Goal: Information Seeking & Learning: Check status

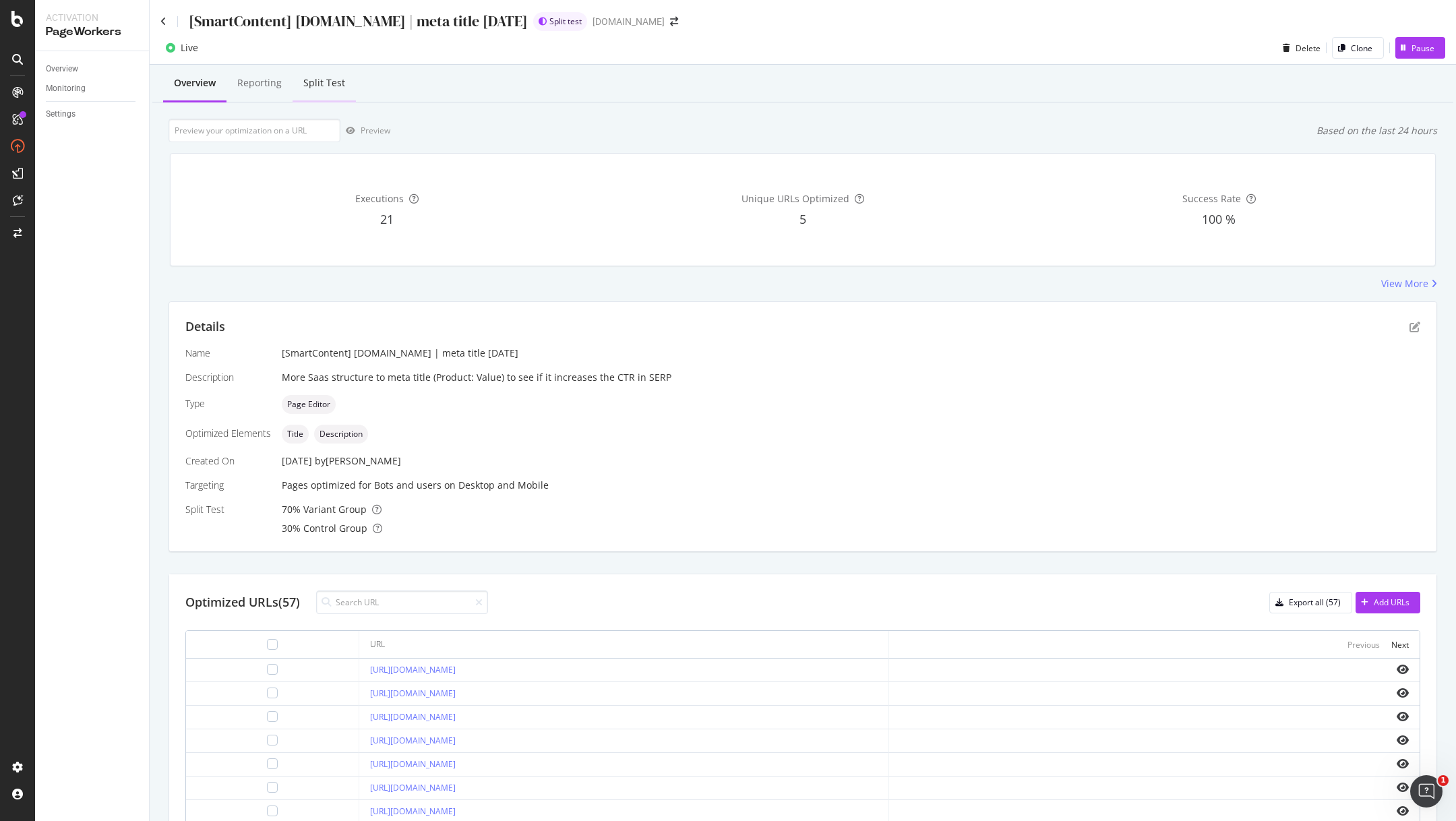
click at [319, 89] on div "Split Test" at bounding box center [324, 83] width 63 height 37
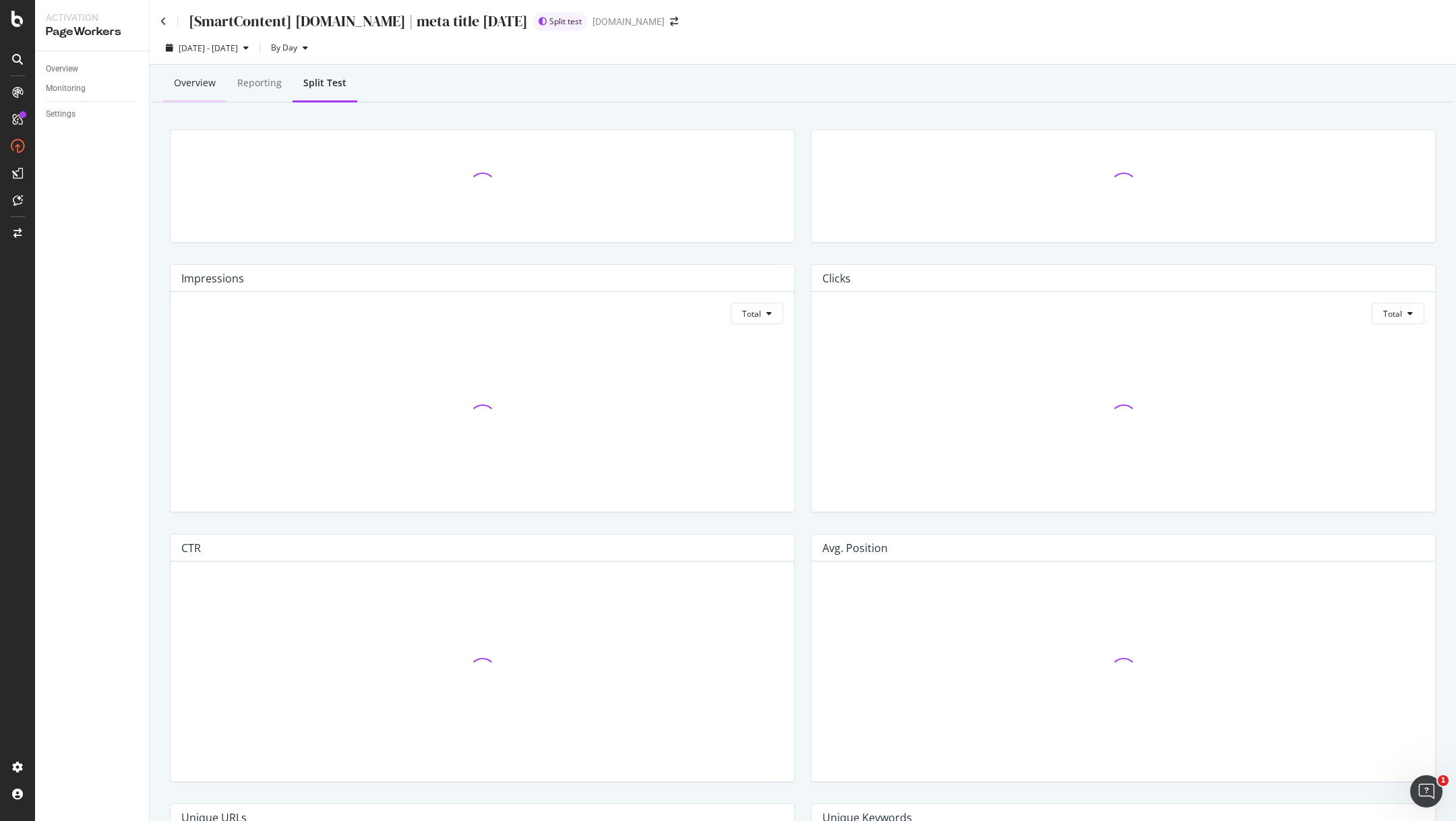
click at [201, 85] on div "Overview" at bounding box center [194, 83] width 42 height 14
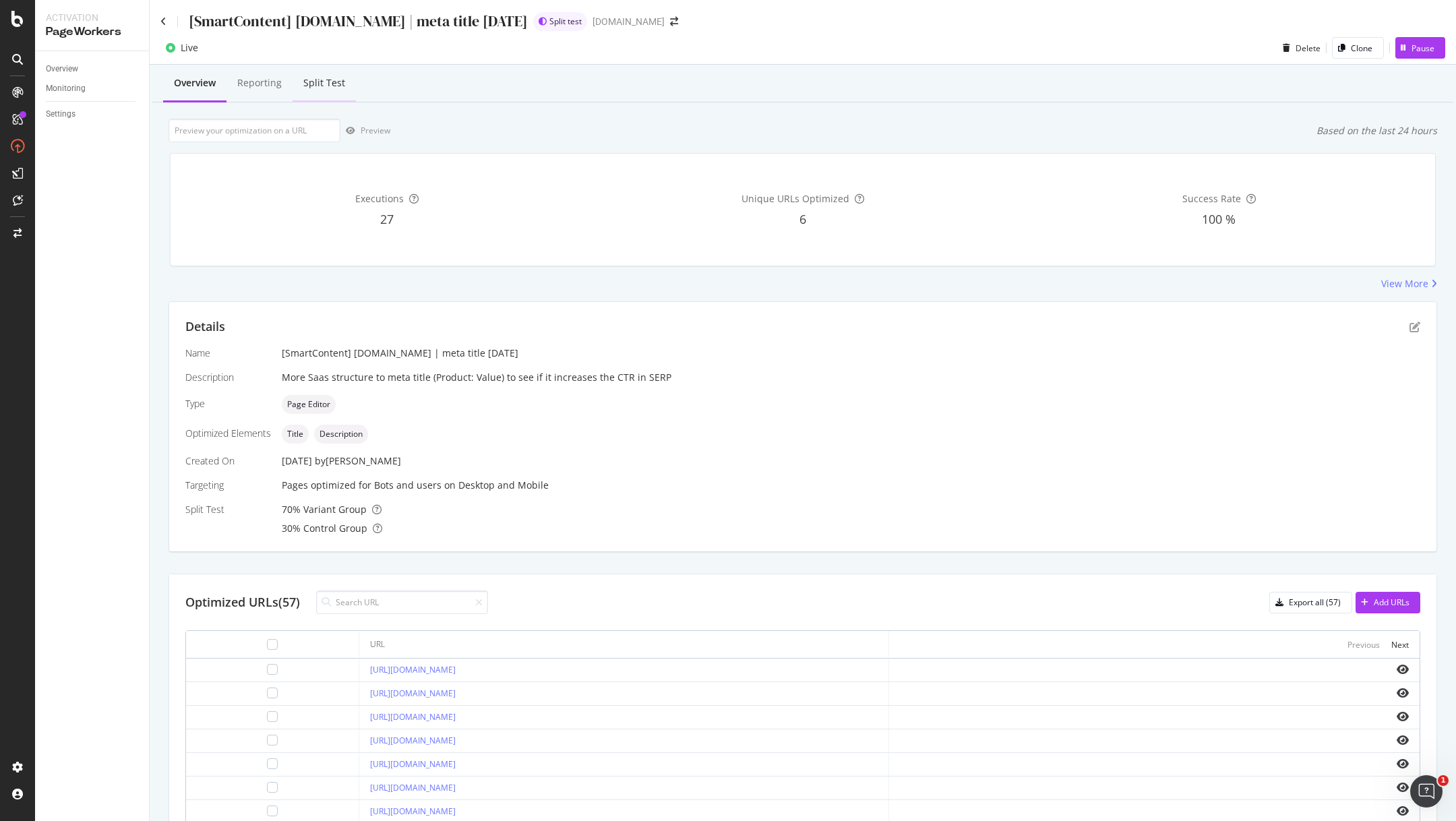
click at [336, 83] on div "Split Test" at bounding box center [324, 83] width 42 height 14
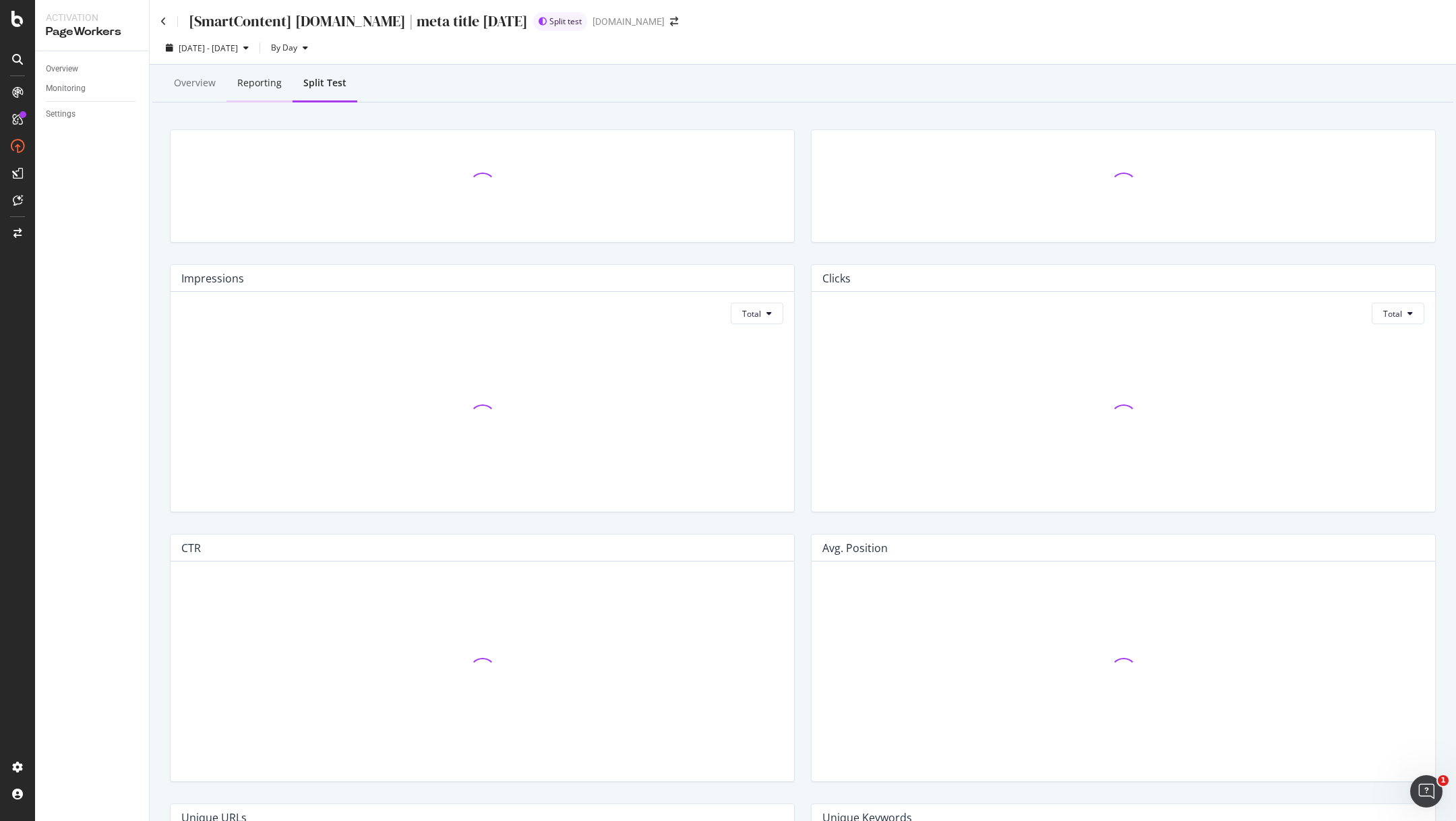
click at [261, 84] on div "Reporting" at bounding box center [259, 83] width 45 height 14
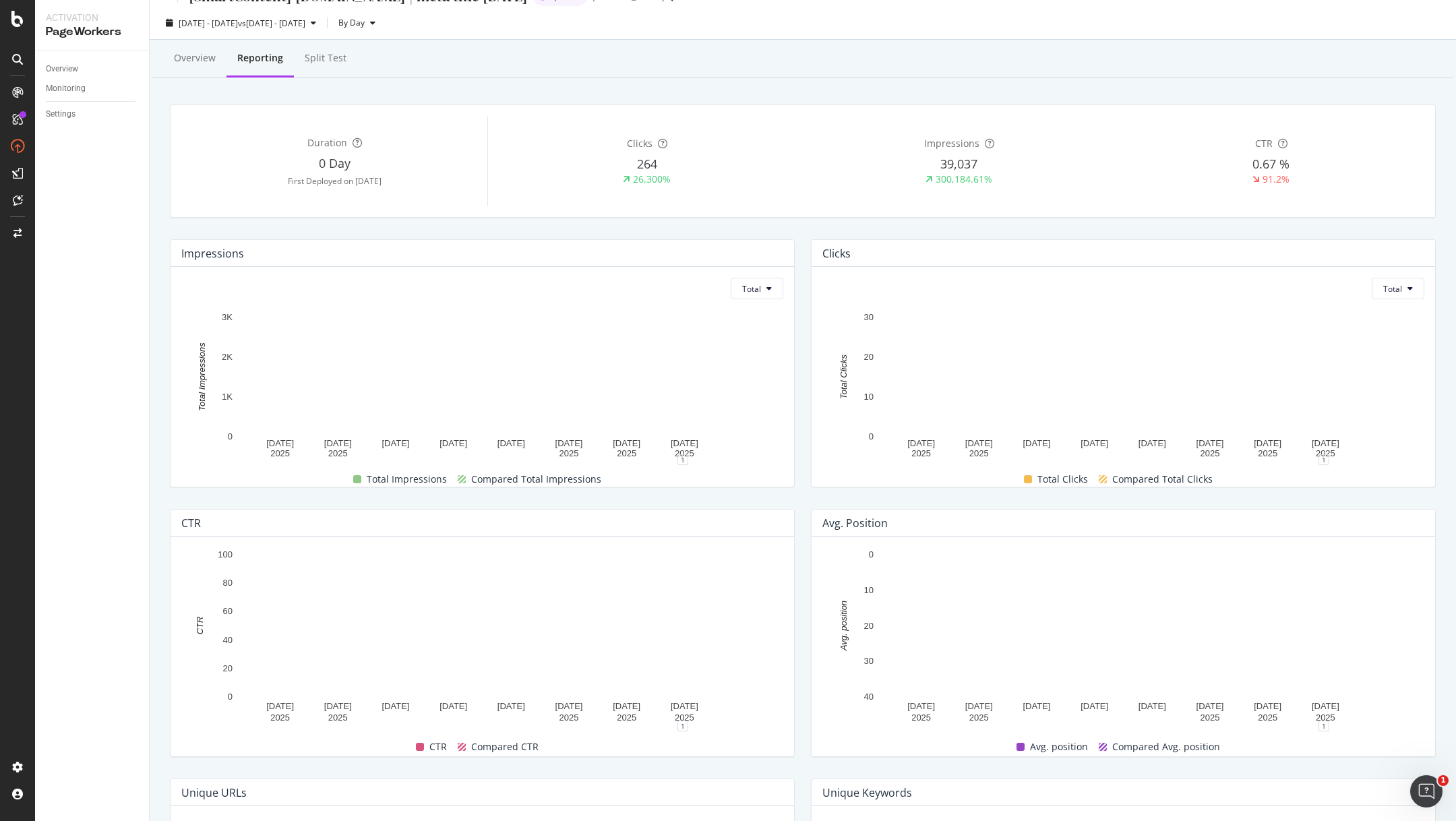
scroll to position [19, 0]
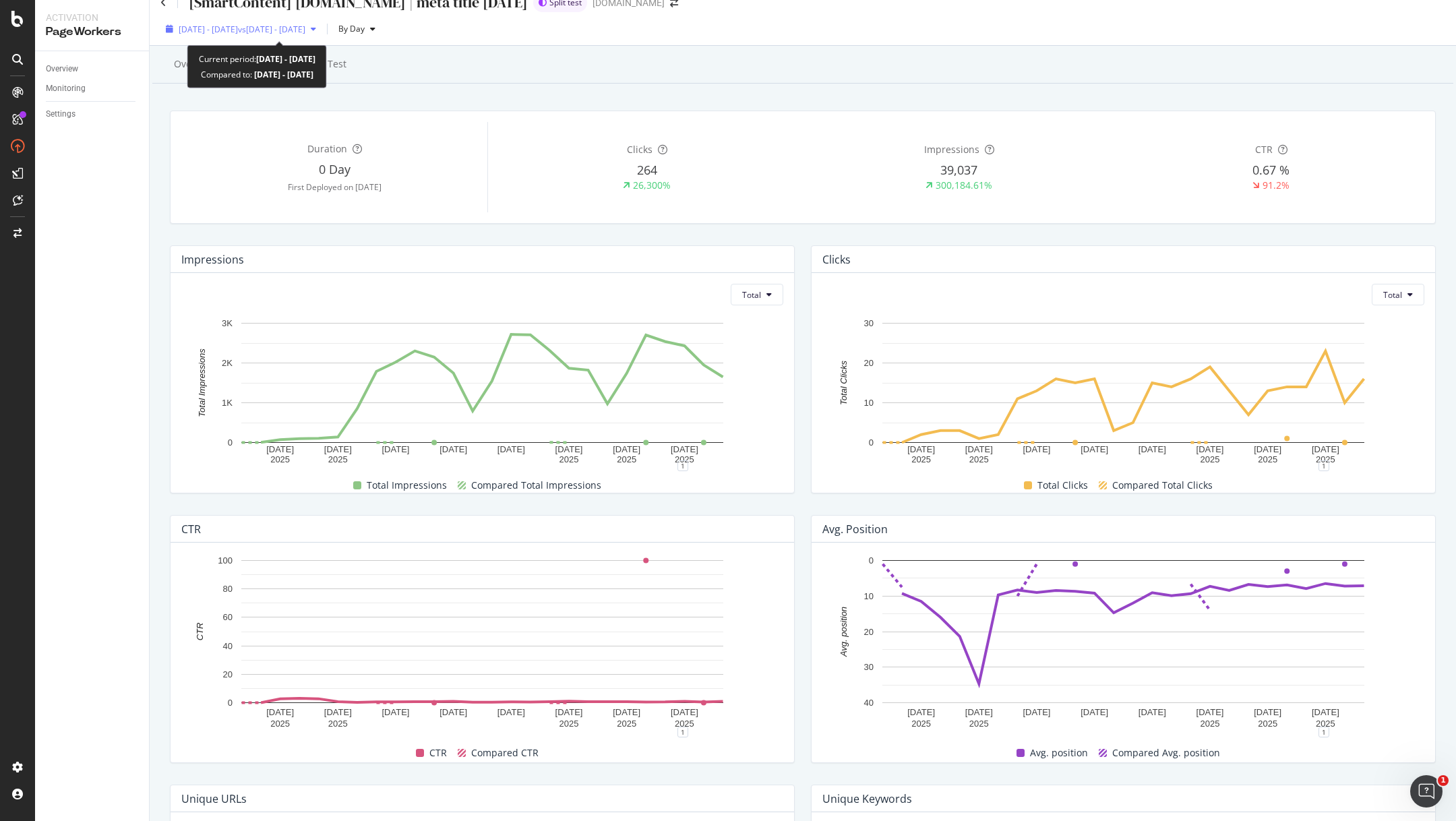
click at [305, 31] on span "vs [DATE] - [DATE]" at bounding box center [272, 30] width 67 height 12
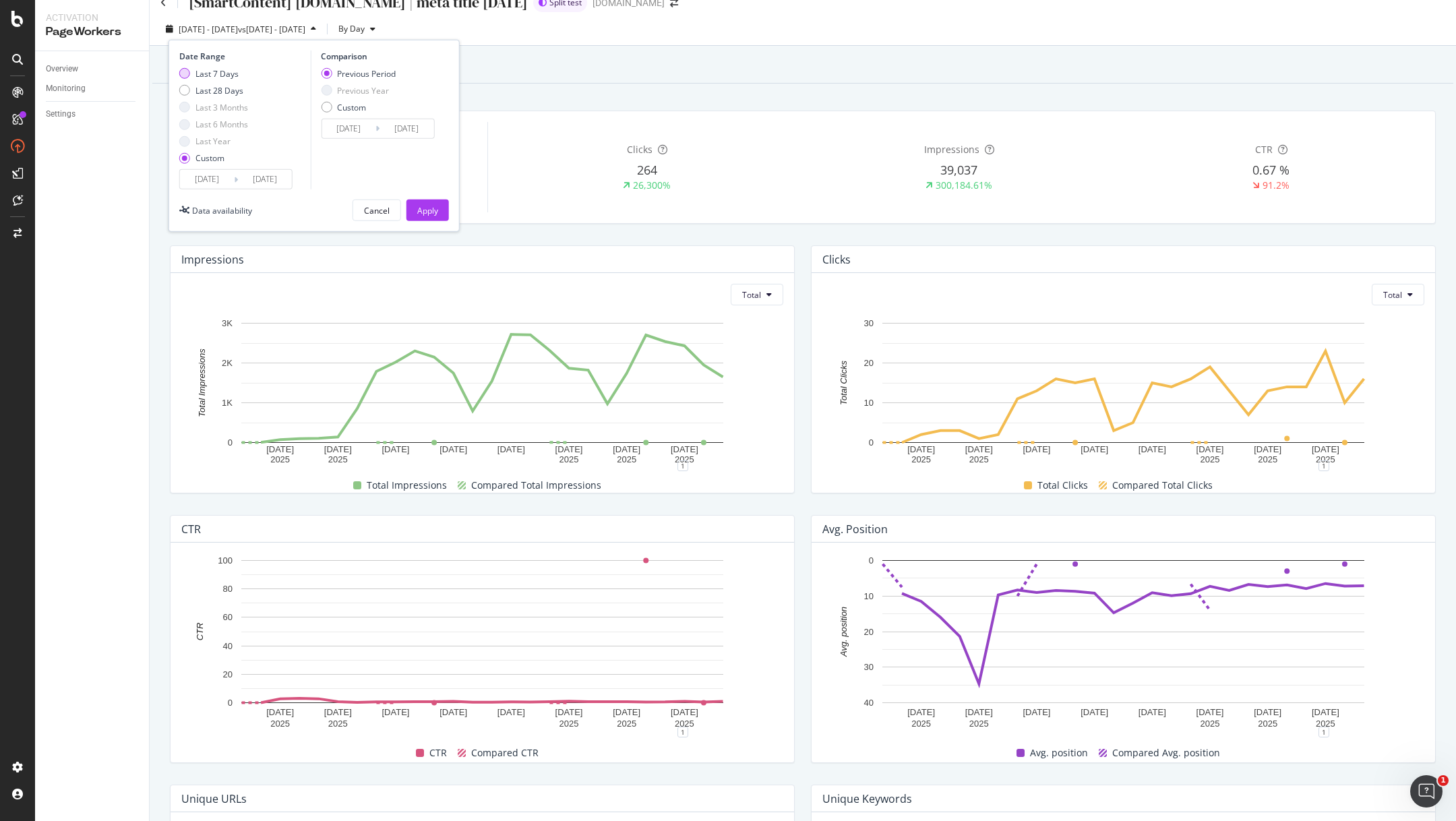
click at [184, 75] on div "Last 7 Days" at bounding box center [184, 73] width 11 height 11
type input "[DATE]"
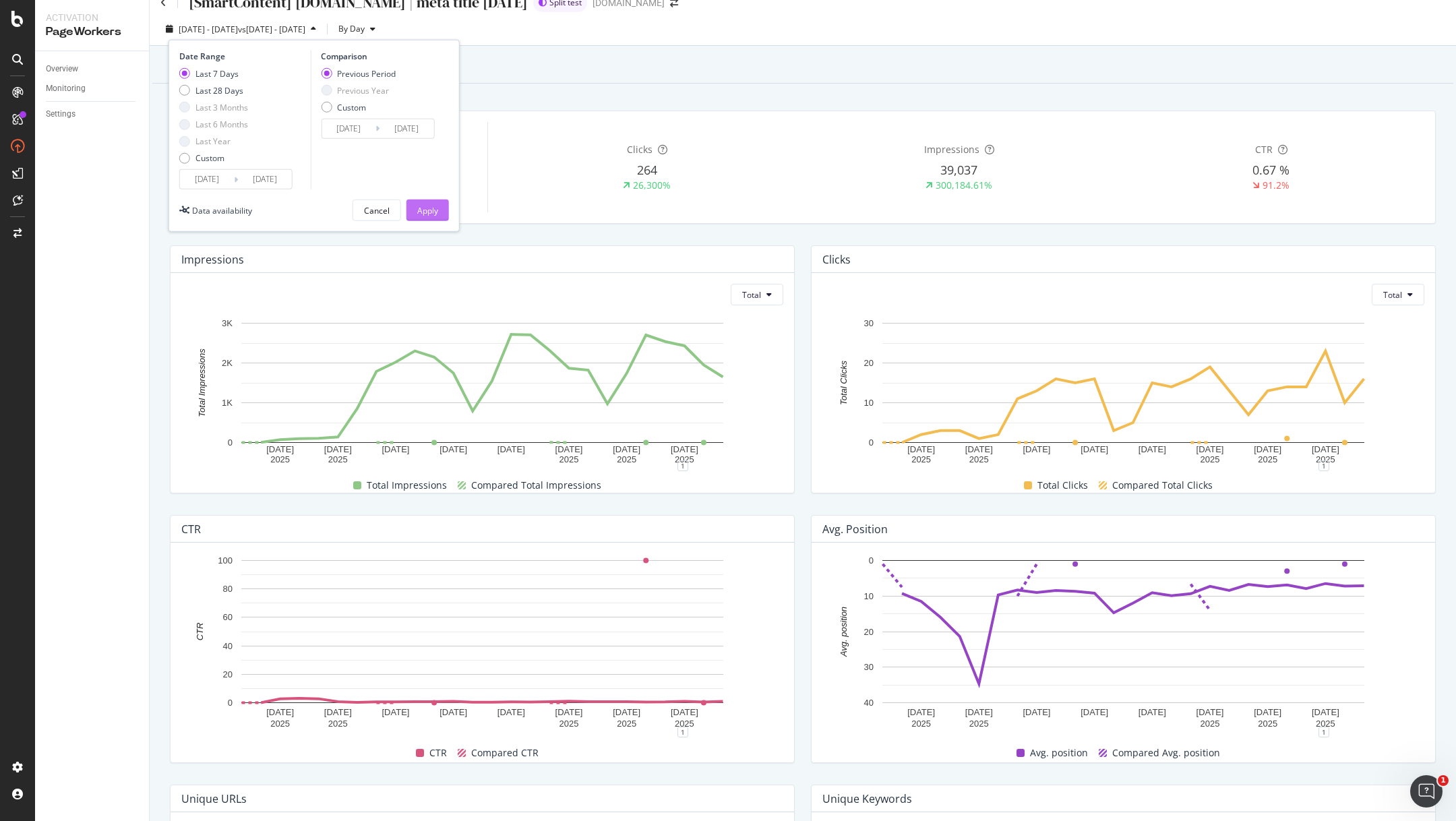
click at [438, 209] on button "Apply" at bounding box center [427, 210] width 43 height 22
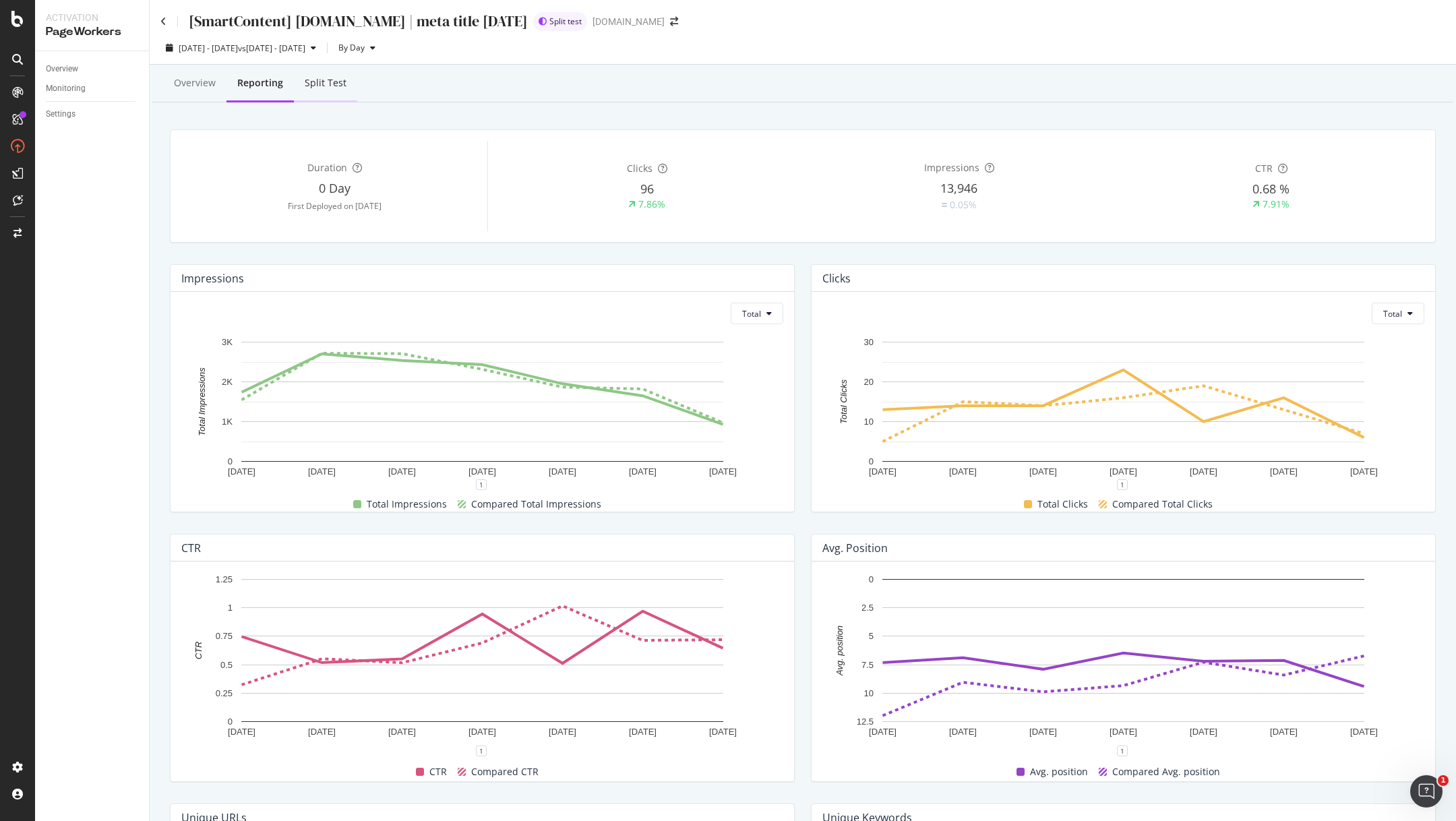
click at [320, 85] on div "Split Test" at bounding box center [325, 83] width 42 height 14
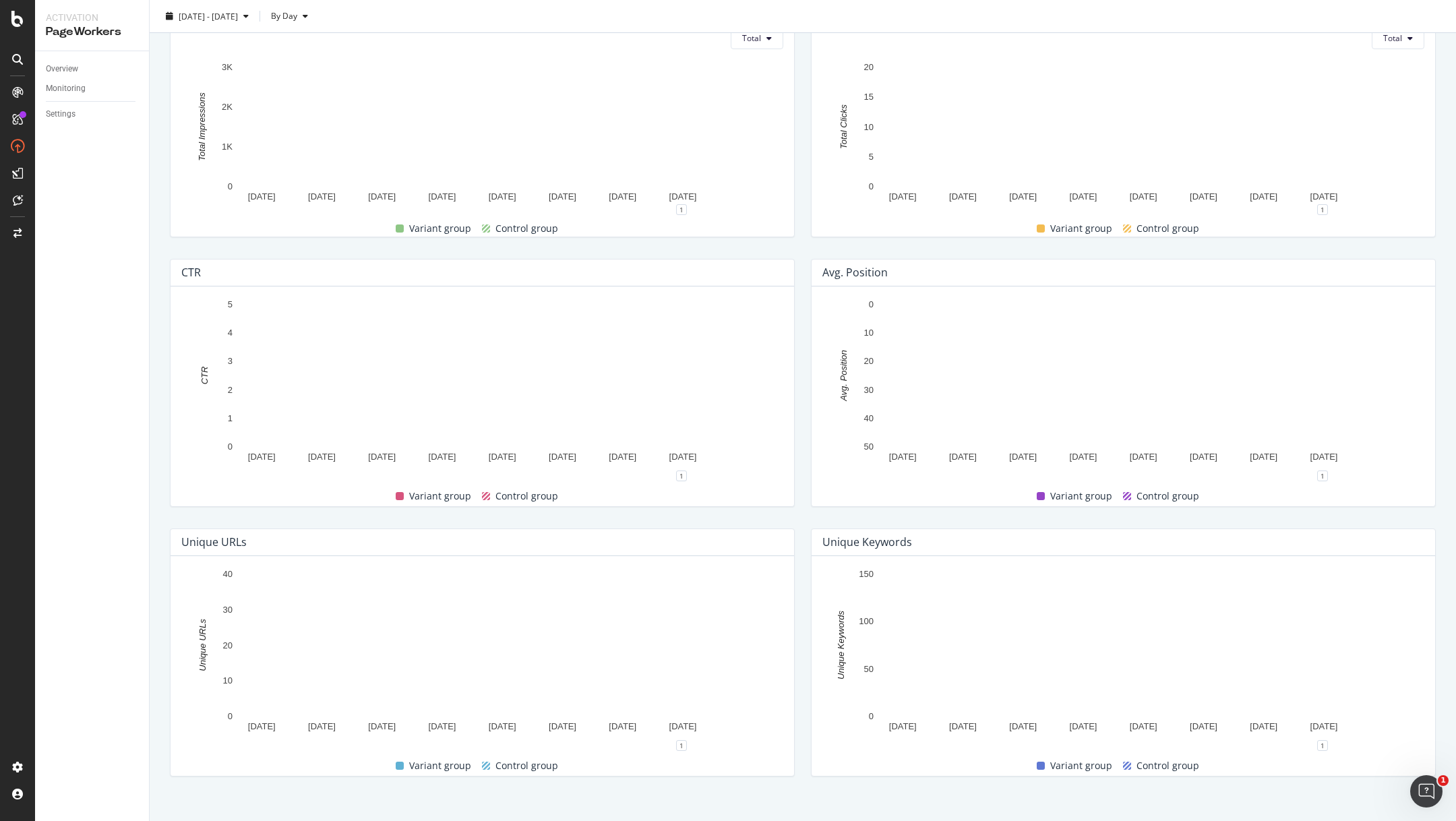
scroll to position [363, 0]
